Goal: Task Accomplishment & Management: Use online tool/utility

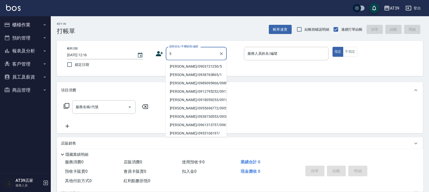
click at [198, 65] on li "Alan/0903721250/5" at bounding box center [196, 66] width 61 height 8
type input "Alan/0903721250/5"
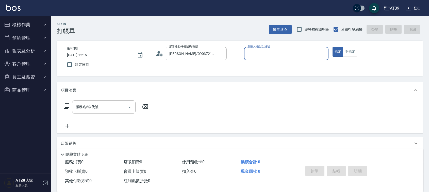
type input "愷爾-5"
click at [346, 52] on button "不指定" at bounding box center [350, 52] width 14 height 10
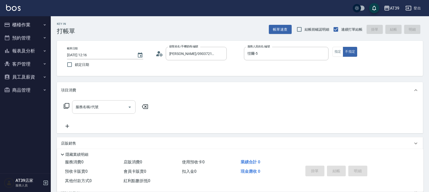
click at [95, 111] on input "服務名稱/代號" at bounding box center [99, 107] width 51 height 9
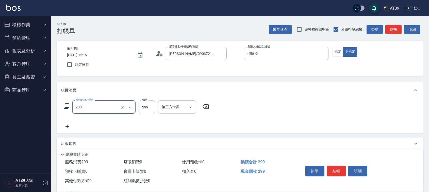
type input "B級洗+剪(203)"
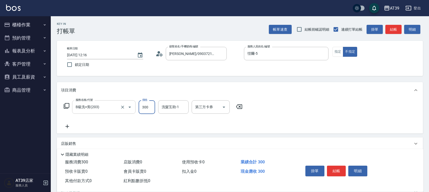
type input "300"
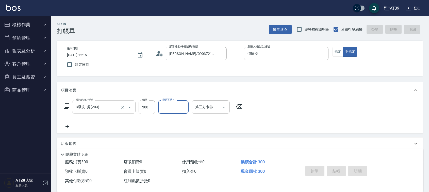
type input "2025/08/22 14:45"
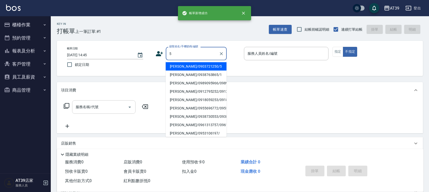
type input "Alan/0903721250/5"
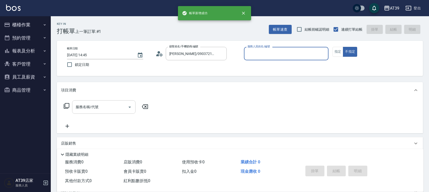
type input "愷爾-5"
click at [343, 47] on button "不指定" at bounding box center [350, 52] width 14 height 10
type button "false"
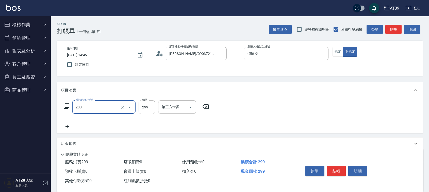
type input "B級洗+剪(203)"
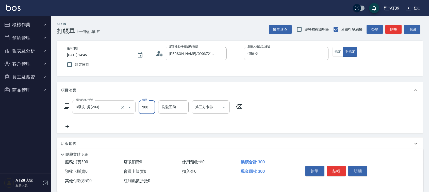
type input "300"
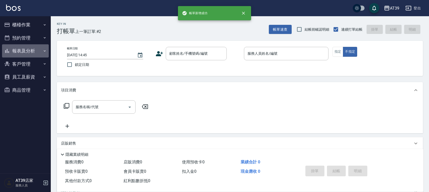
click at [40, 51] on button "報表及分析" at bounding box center [25, 50] width 47 height 13
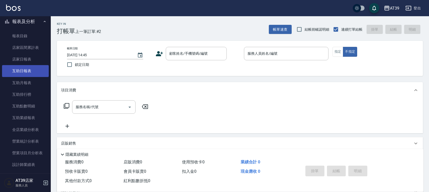
scroll to position [63, 0]
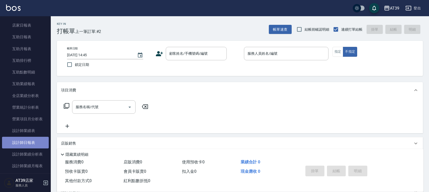
click at [33, 138] on link "設計師日報表" at bounding box center [25, 143] width 47 height 12
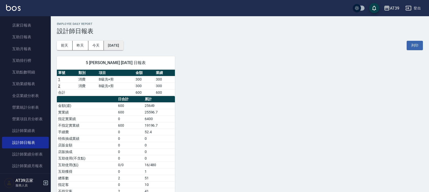
click at [112, 44] on button "[DATE]" at bounding box center [113, 45] width 19 height 9
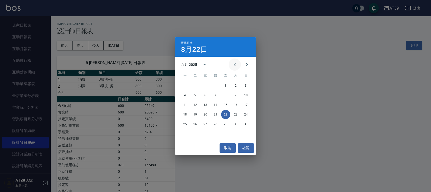
click at [236, 67] on icon "Previous month" at bounding box center [235, 65] width 6 height 6
click at [195, 114] on button "22" at bounding box center [195, 114] width 9 height 9
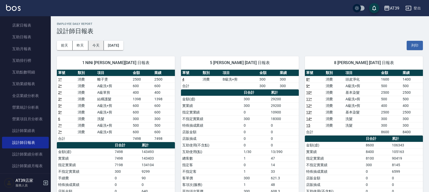
click at [102, 45] on button "今天" at bounding box center [96, 45] width 16 height 9
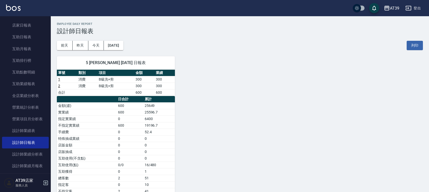
click at [15, 7] on img at bounding box center [13, 8] width 14 height 6
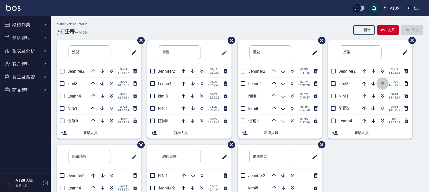
drag, startPoint x: 78, startPoint y: 6, endPoint x: 383, endPoint y: 87, distance: 315.8
click at [383, 87] on button "button" at bounding box center [382, 84] width 12 height 12
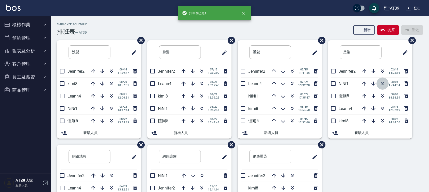
click at [381, 85] on icon "button" at bounding box center [382, 84] width 6 height 6
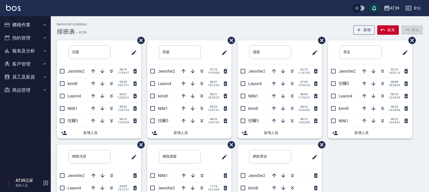
click at [265, 33] on div "Employee Schedule 排班表 — AT39 新增 復原 重做" at bounding box center [240, 29] width 366 height 12
